Goal: Task Accomplishment & Management: Manage account settings

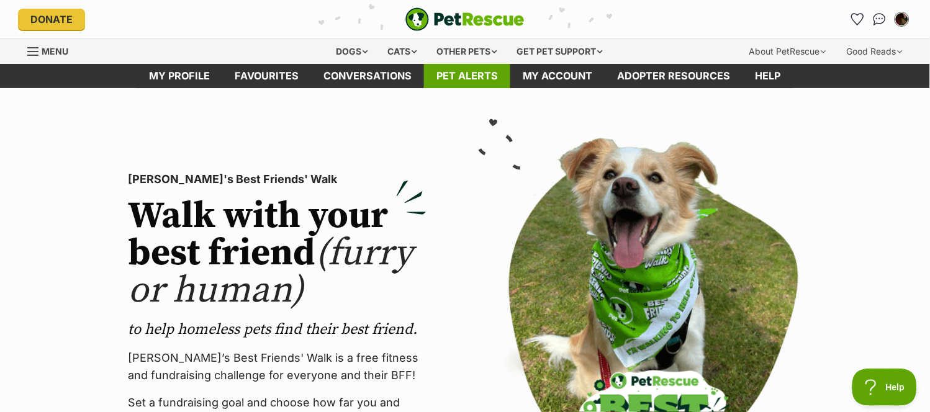
click at [479, 83] on link "Pet alerts" at bounding box center [467, 76] width 86 height 24
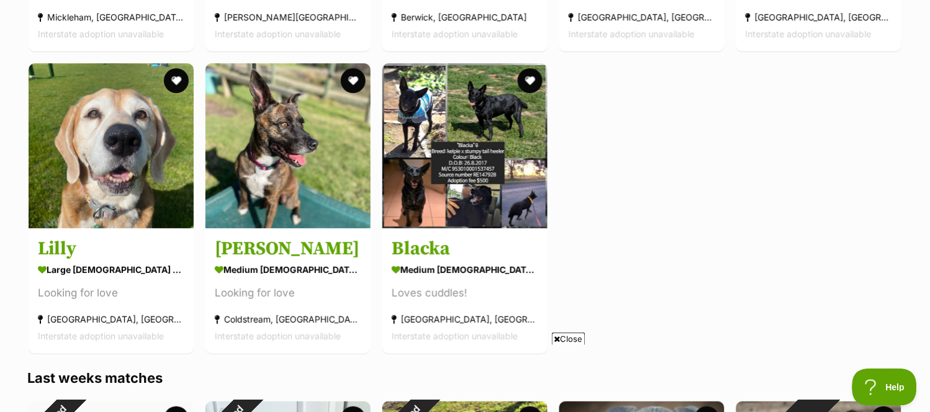
scroll to position [2009, 0]
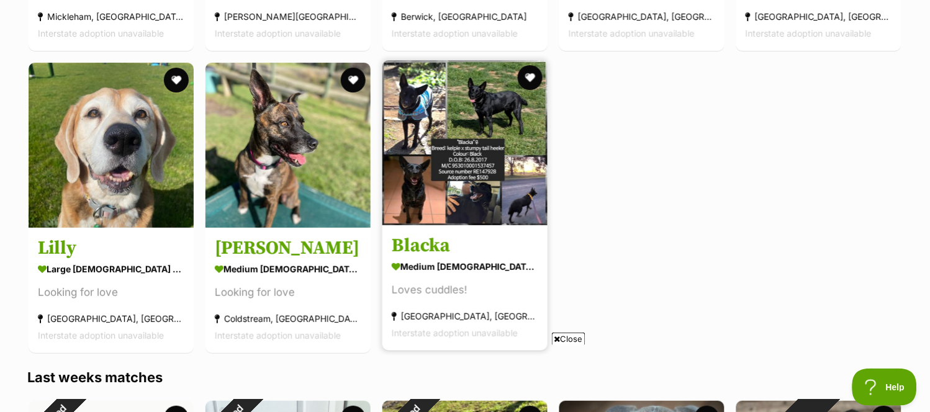
click at [489, 196] on img at bounding box center [464, 142] width 165 height 165
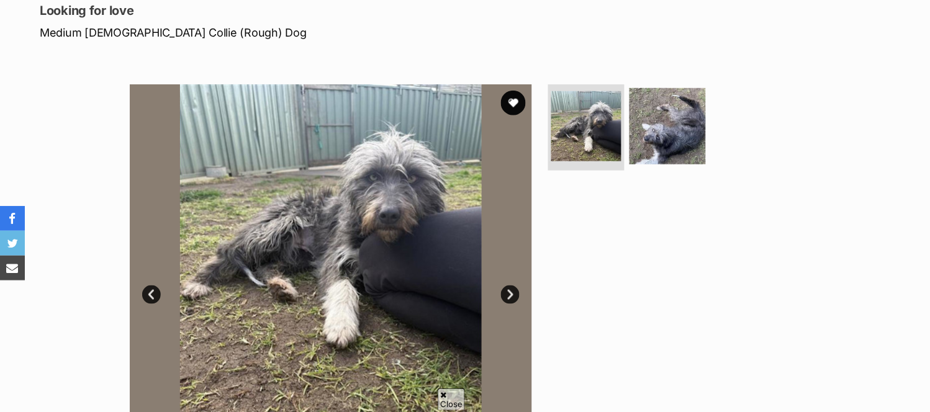
scroll to position [102, 0]
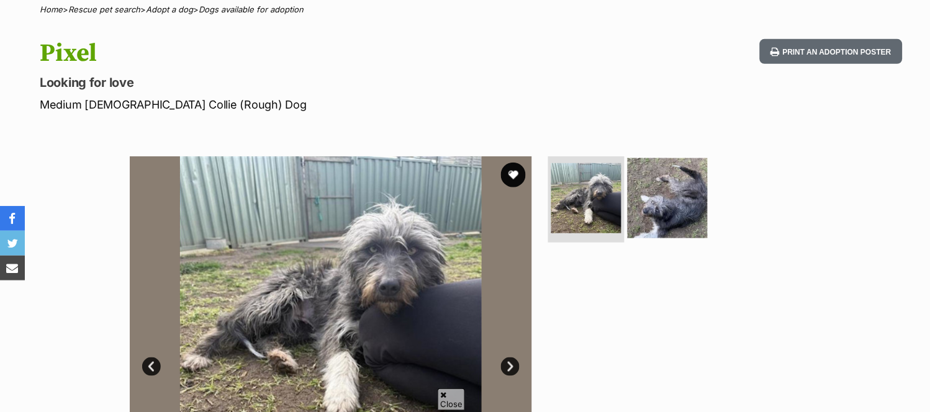
click at [635, 219] on img at bounding box center [668, 198] width 80 height 80
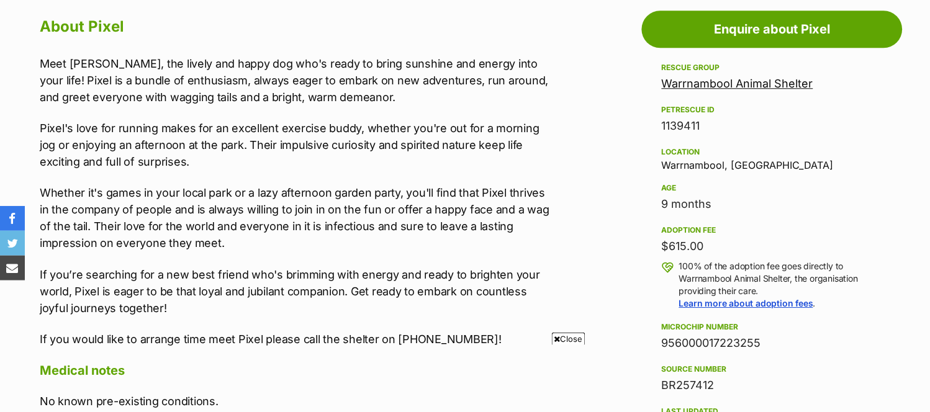
scroll to position [0, 0]
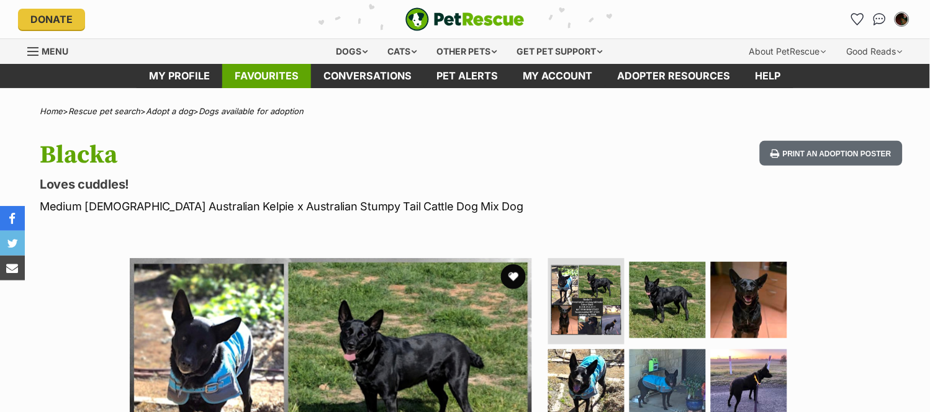
click at [286, 76] on link "Favourites" at bounding box center [266, 76] width 89 height 24
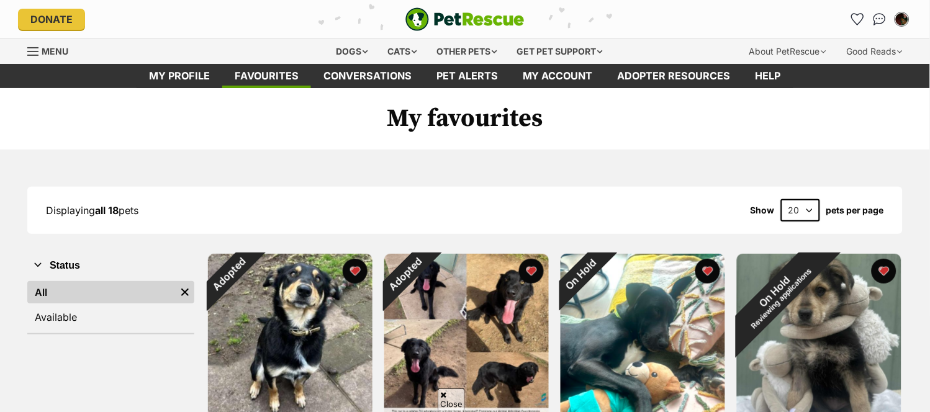
scroll to position [129, 0]
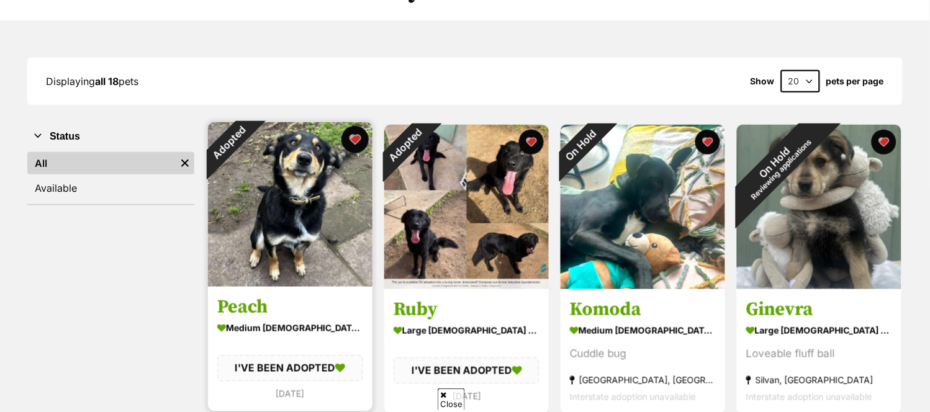
click at [356, 145] on button "favourite" at bounding box center [354, 139] width 27 height 27
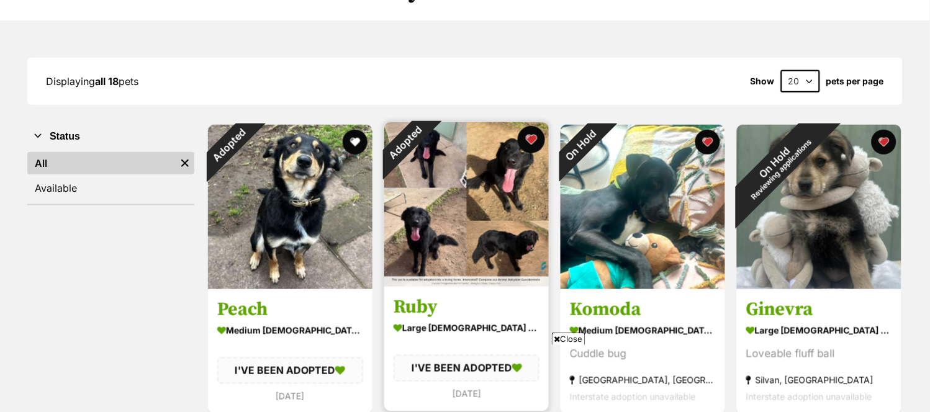
click at [540, 140] on button "favourite" at bounding box center [531, 139] width 27 height 27
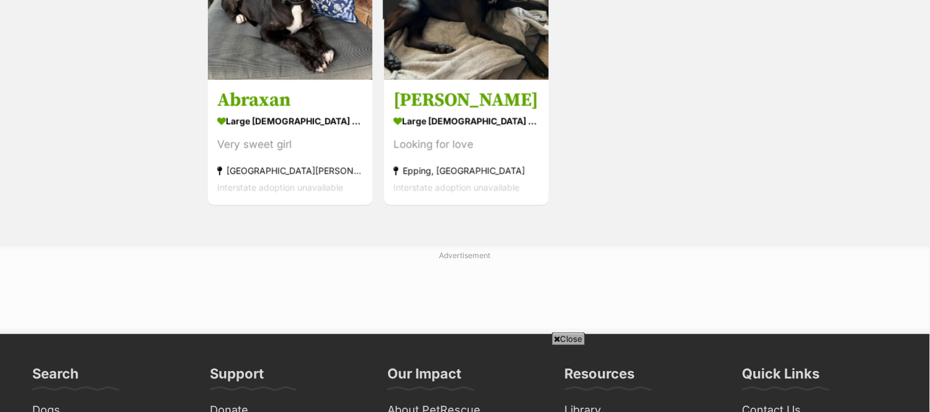
scroll to position [1544, 0]
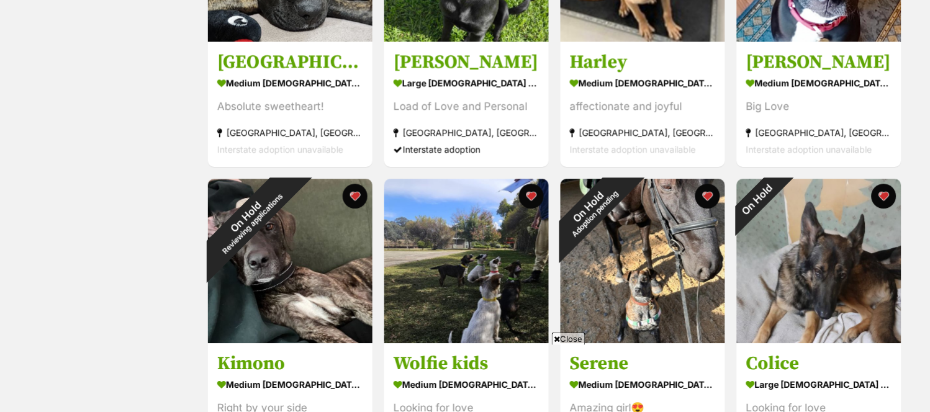
scroll to position [163, 0]
